Goal: Task Accomplishment & Management: Manage account settings

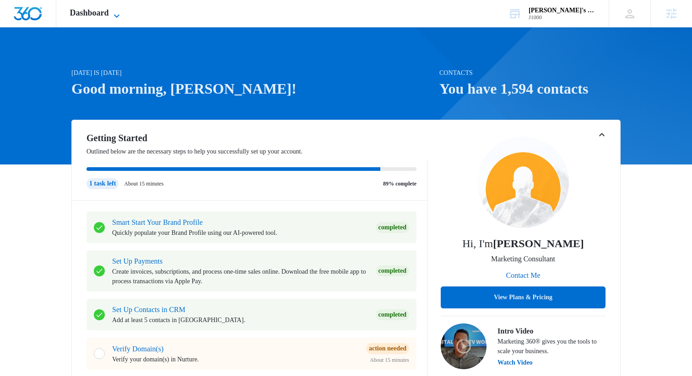
click at [105, 17] on span "Dashboard" at bounding box center [89, 13] width 39 height 10
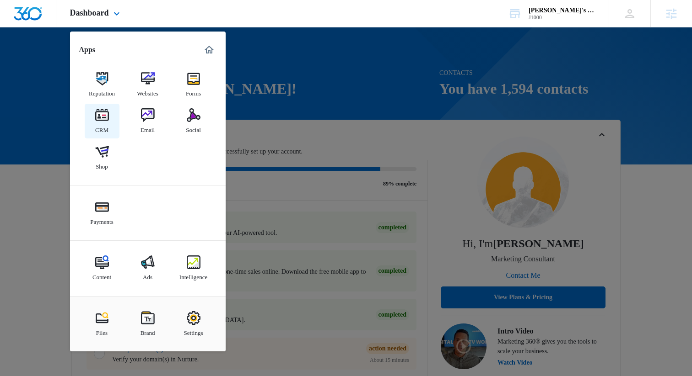
click at [97, 121] on img at bounding box center [102, 115] width 14 height 14
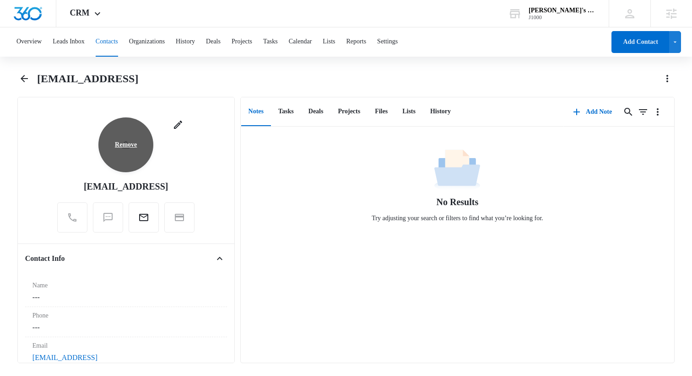
click at [124, 144] on button "Remove" at bounding box center [126, 145] width 40 height 22
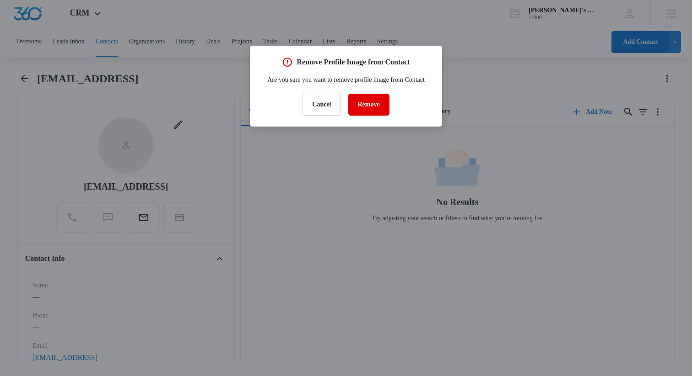
click at [366, 116] on button "Remove" at bounding box center [368, 105] width 41 height 22
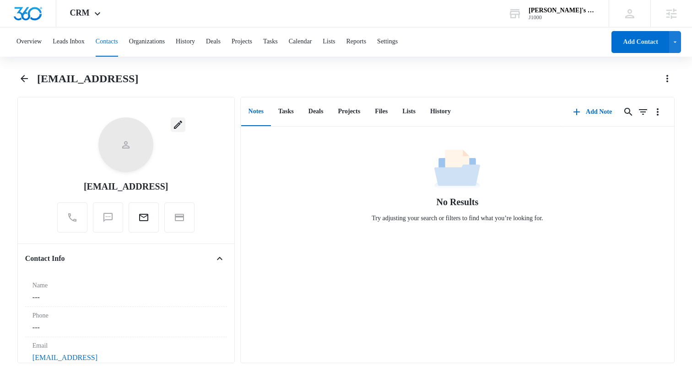
click at [177, 123] on icon "button" at bounding box center [177, 124] width 11 height 11
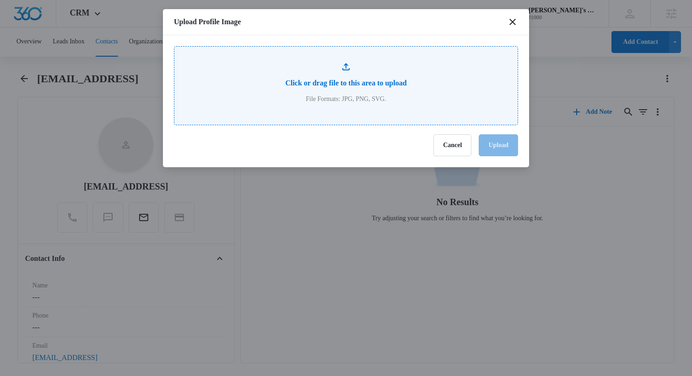
click at [347, 71] on input "file" at bounding box center [345, 86] width 343 height 78
type input "C:\fakepath\placeholder-profile.jpg"
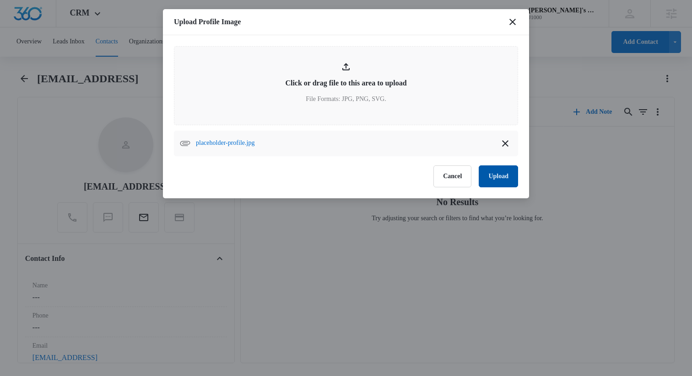
click at [505, 179] on button "Upload" at bounding box center [497, 177] width 39 height 22
